Goal: Task Accomplishment & Management: Use online tool/utility

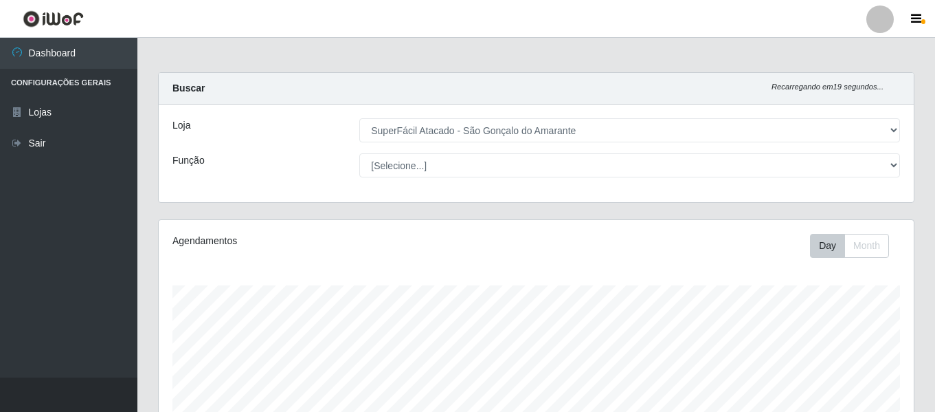
select select "408"
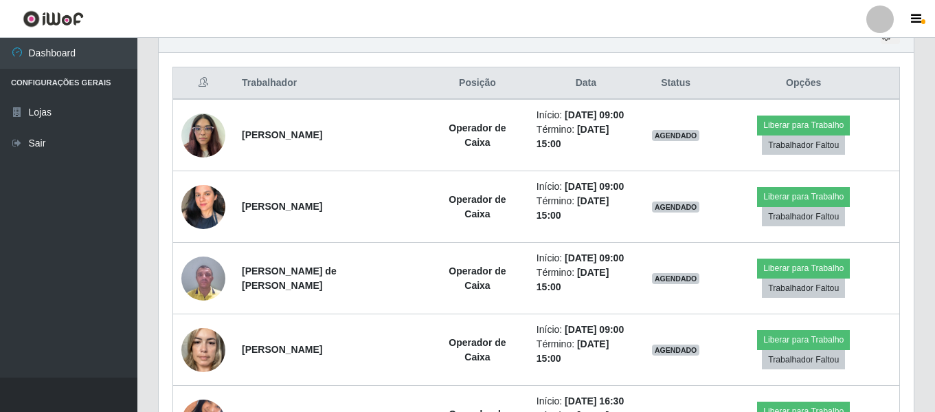
scroll to position [517, 0]
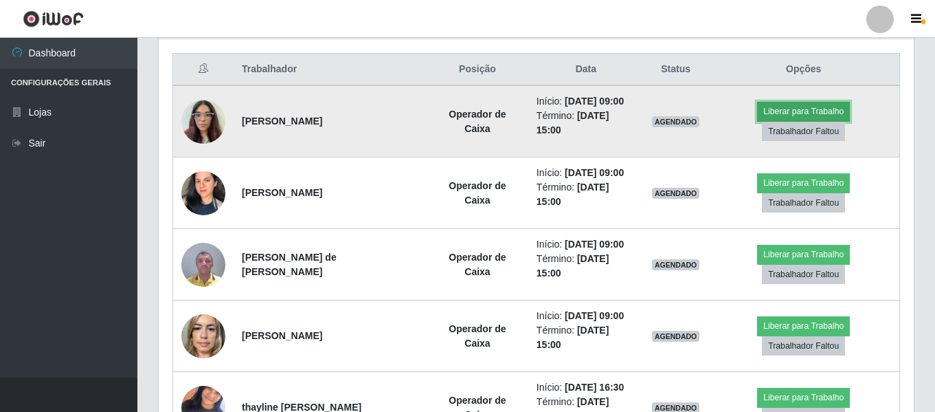
click at [777, 120] on button "Liberar para Trabalho" at bounding box center [803, 111] width 93 height 19
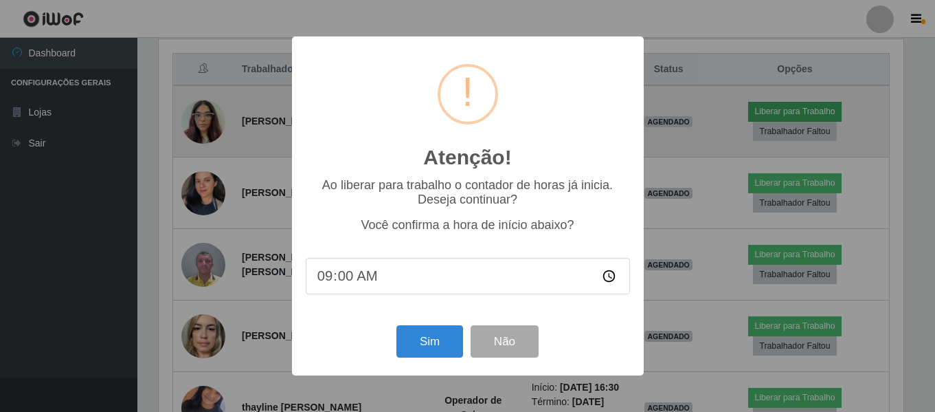
scroll to position [285, 748]
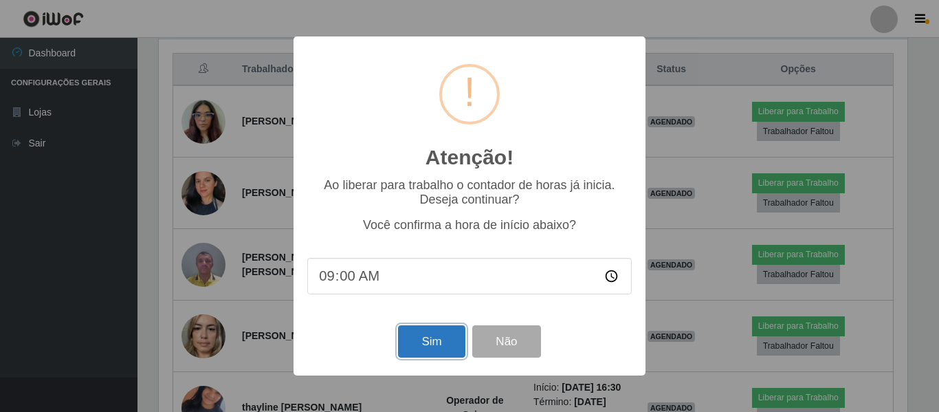
click at [426, 346] on button "Sim" at bounding box center [431, 341] width 67 height 32
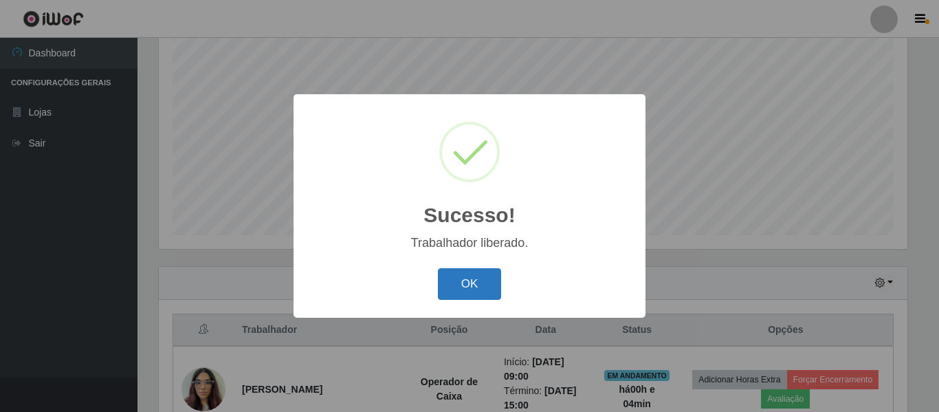
click at [486, 284] on button "OK" at bounding box center [470, 284] width 64 height 32
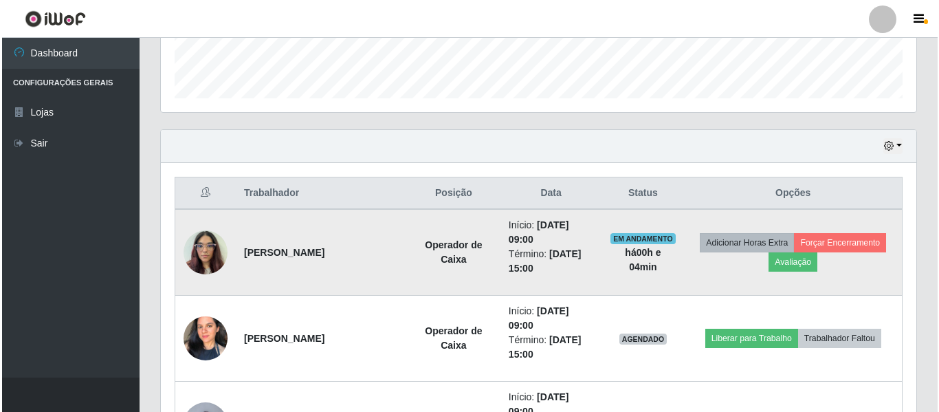
scroll to position [394, 0]
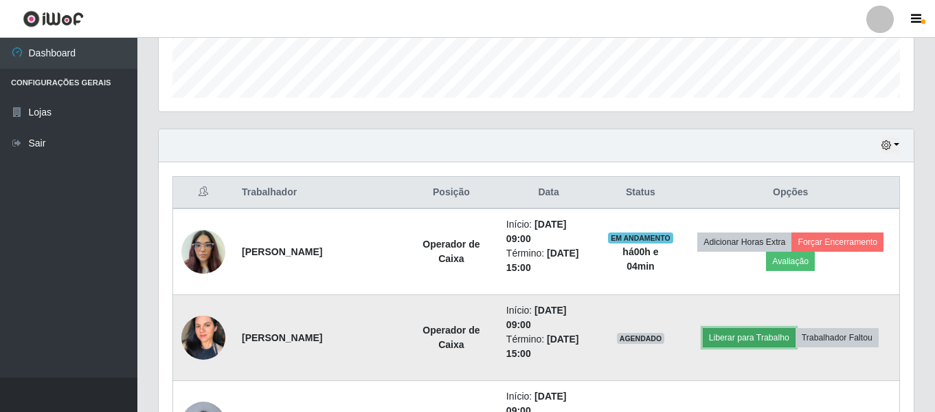
click at [740, 337] on button "Liberar para Trabalho" at bounding box center [749, 337] width 93 height 19
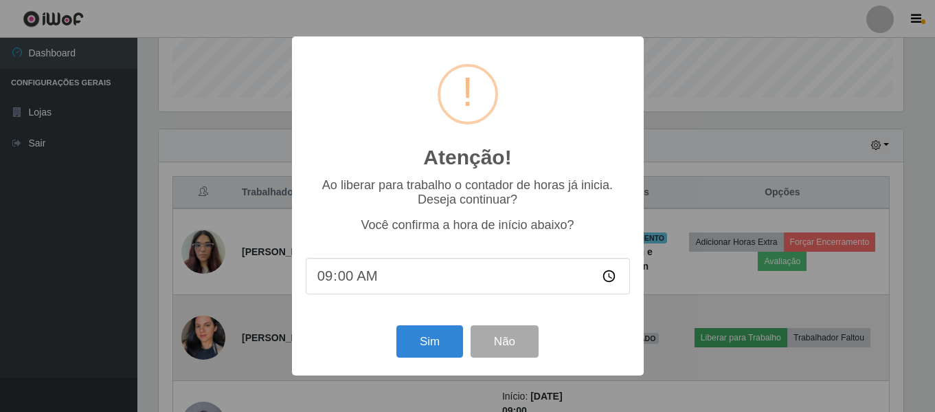
scroll to position [285, 748]
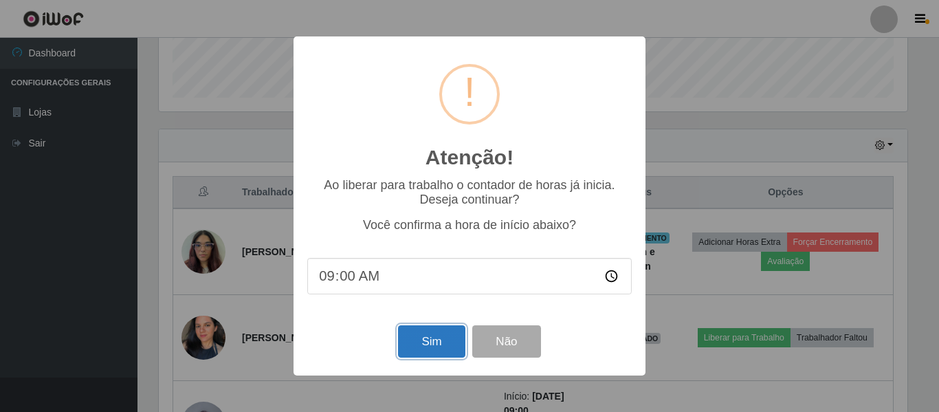
click at [424, 347] on button "Sim" at bounding box center [431, 341] width 67 height 32
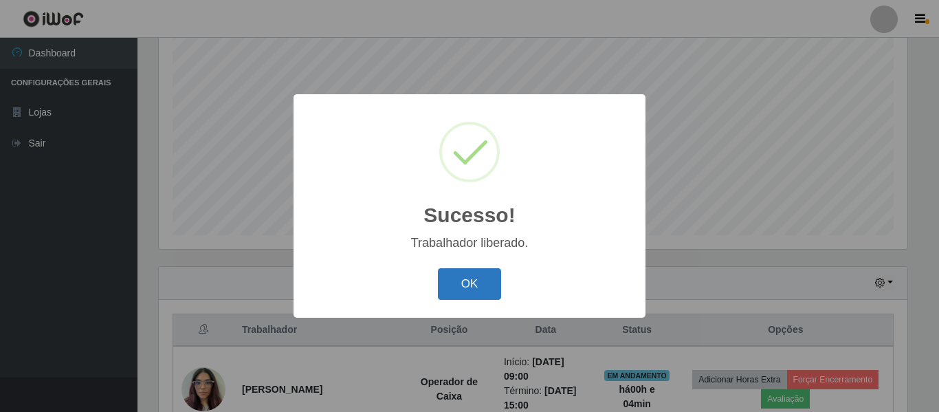
click at [484, 291] on button "OK" at bounding box center [470, 284] width 64 height 32
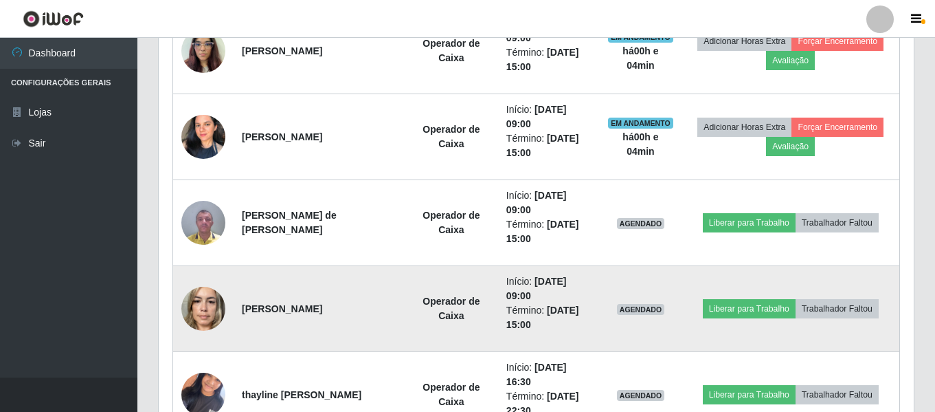
scroll to position [600, 0]
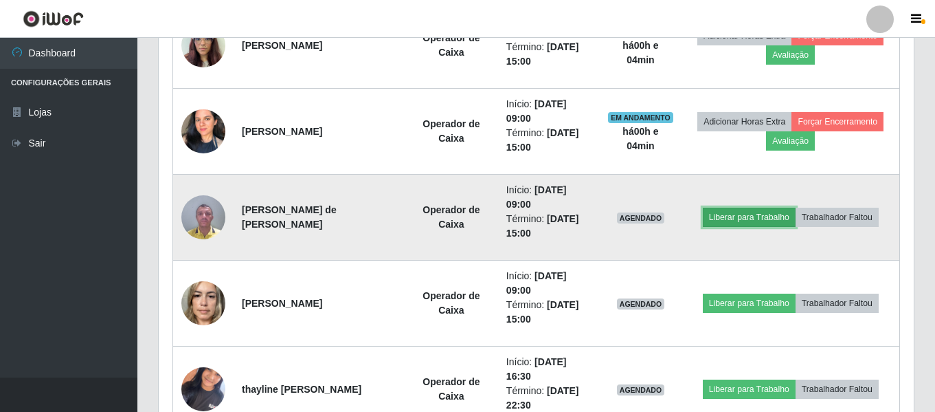
click at [739, 219] on button "Liberar para Trabalho" at bounding box center [749, 217] width 93 height 19
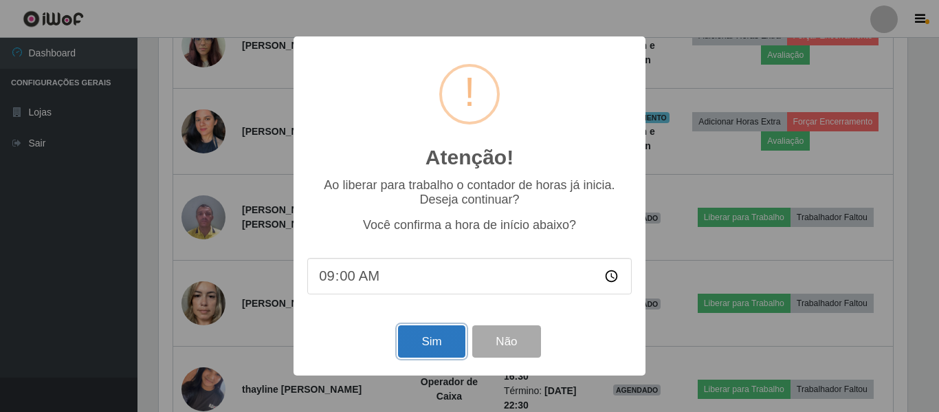
click at [426, 341] on button "Sim" at bounding box center [431, 341] width 67 height 32
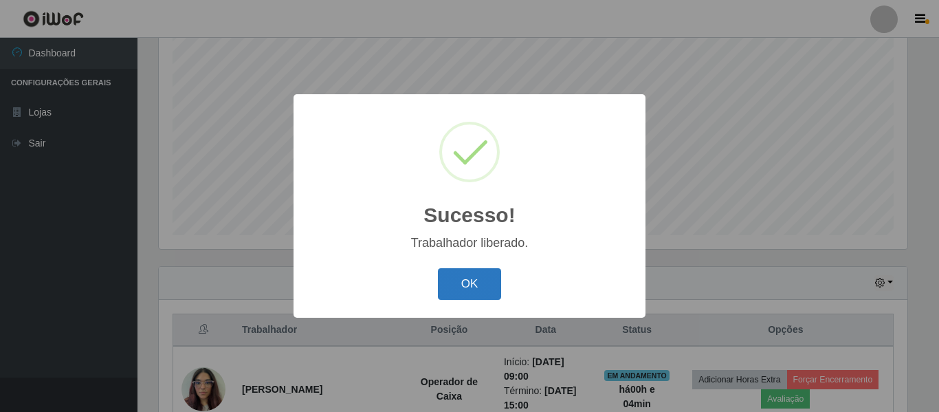
click at [449, 287] on button "OK" at bounding box center [470, 284] width 64 height 32
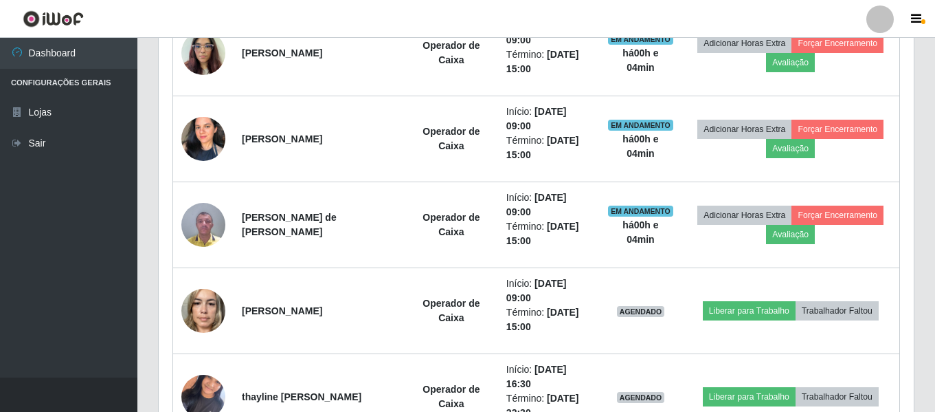
scroll to position [600, 0]
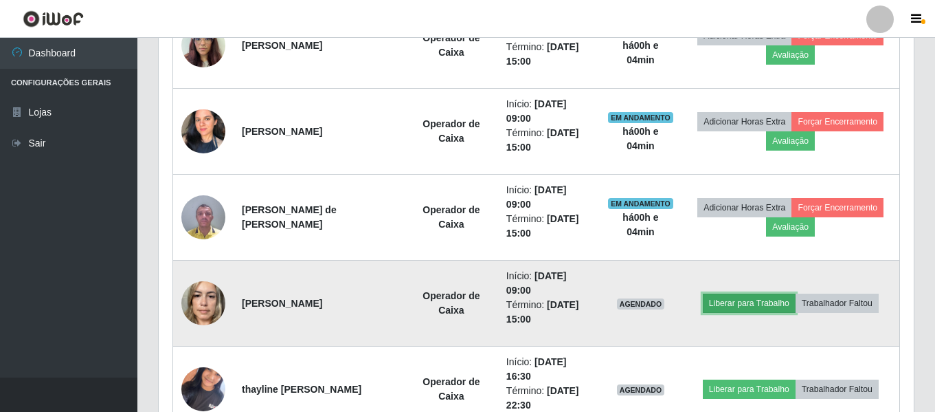
click at [738, 301] on button "Liberar para Trabalho" at bounding box center [749, 302] width 93 height 19
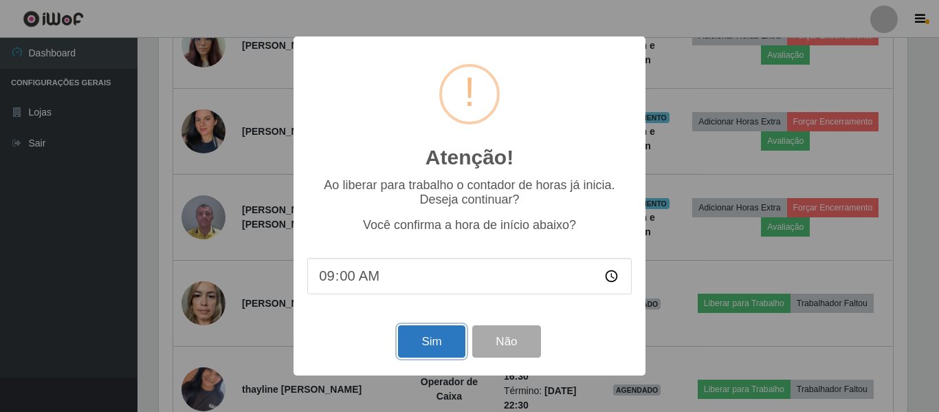
click at [423, 345] on button "Sim" at bounding box center [431, 341] width 67 height 32
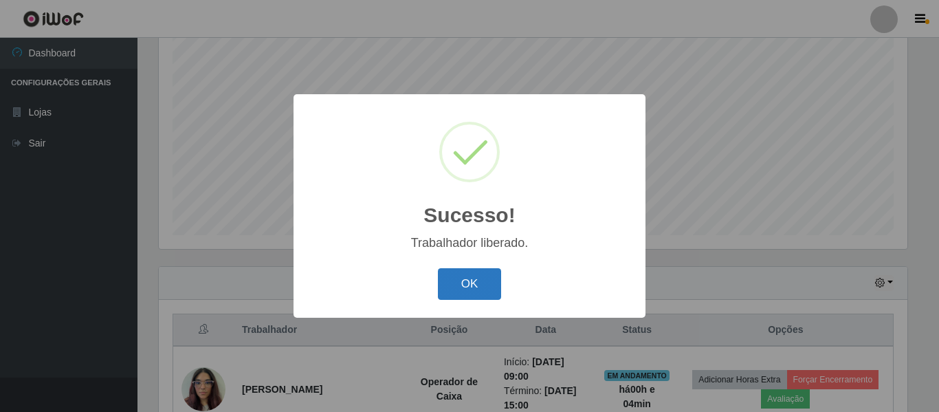
click at [481, 285] on button "OK" at bounding box center [470, 284] width 64 height 32
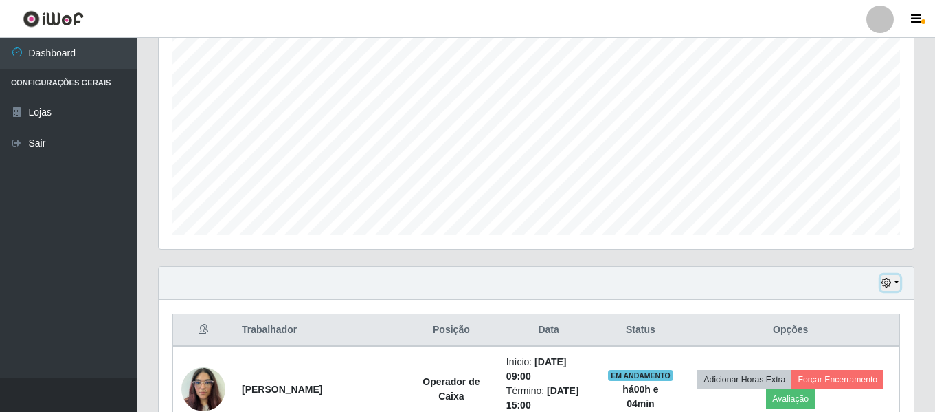
click at [888, 281] on icon "button" at bounding box center [887, 283] width 10 height 10
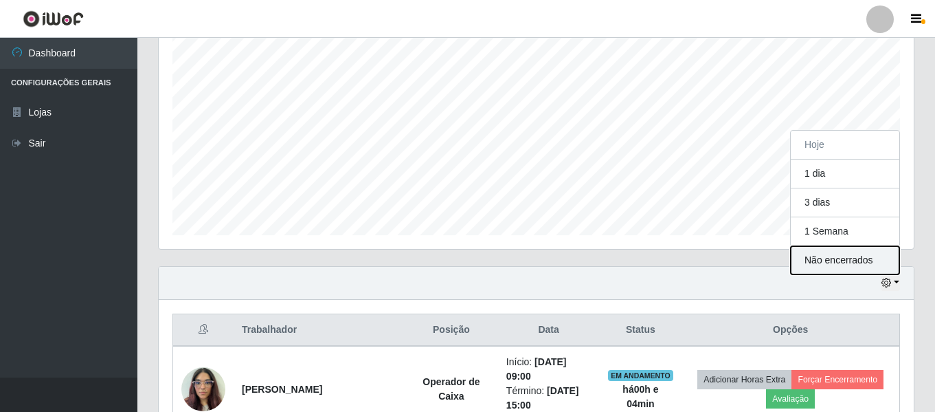
click at [856, 251] on button "Não encerrados" at bounding box center [845, 260] width 109 height 28
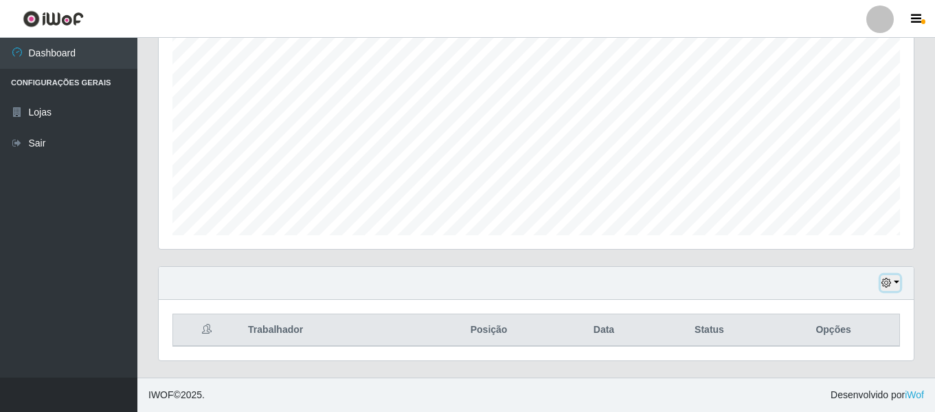
click at [888, 280] on icon "button" at bounding box center [887, 283] width 10 height 10
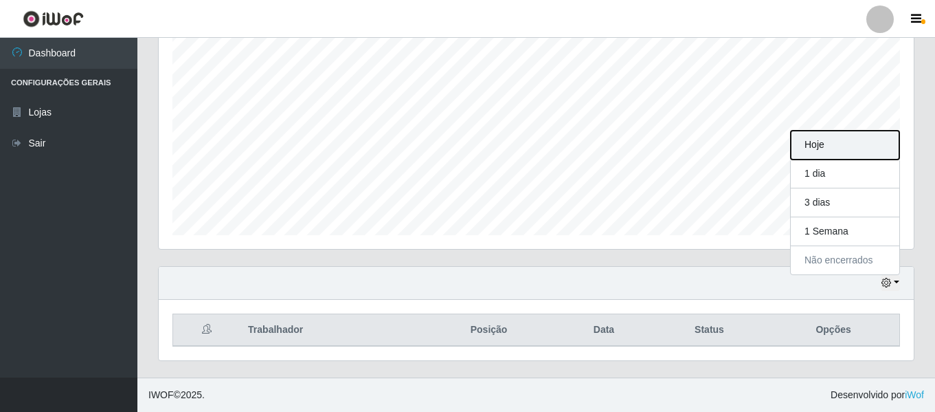
click at [832, 146] on button "Hoje" at bounding box center [845, 145] width 109 height 29
